Goal: Navigation & Orientation: Find specific page/section

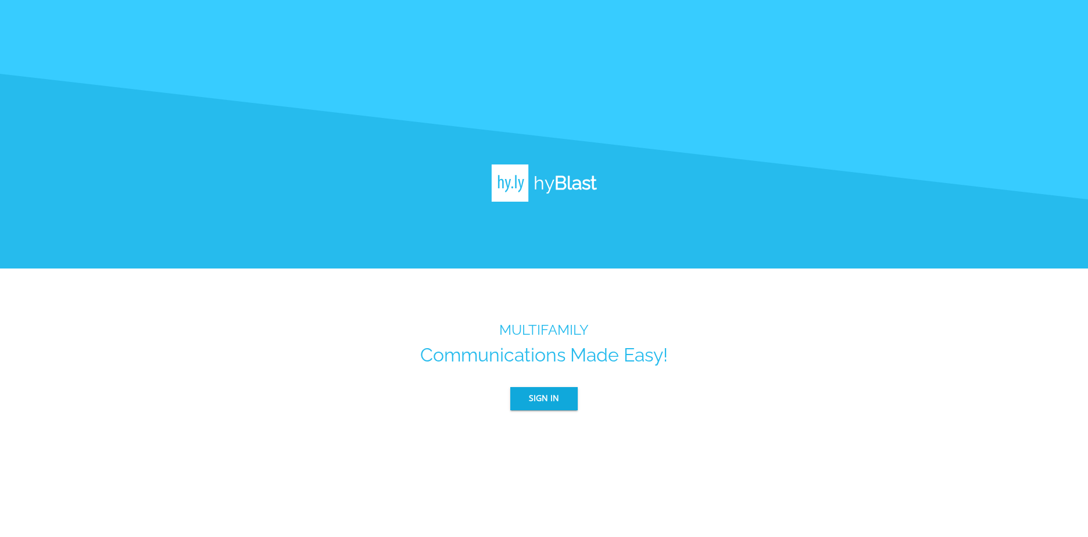
click at [571, 396] on button "Sign In" at bounding box center [543, 398] width 67 height 23
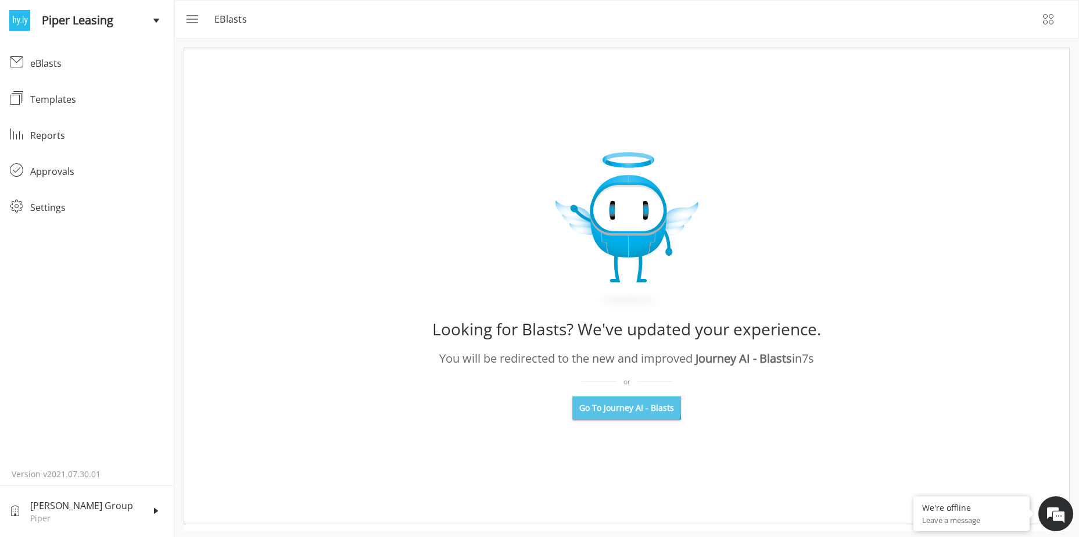
click at [625, 401] on button "Go To Journey AI - Blasts" at bounding box center [627, 407] width 109 height 23
click at [59, 67] on div "eBlasts" at bounding box center [97, 63] width 134 height 14
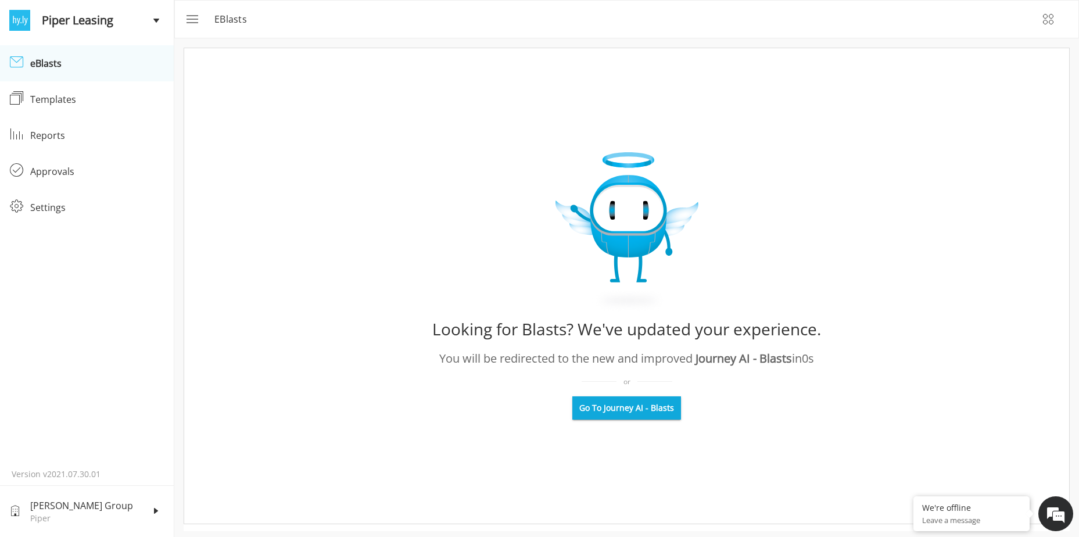
click at [631, 411] on span "Go To Journey AI - Blasts" at bounding box center [627, 408] width 95 height 12
